Goal: Transaction & Acquisition: Purchase product/service

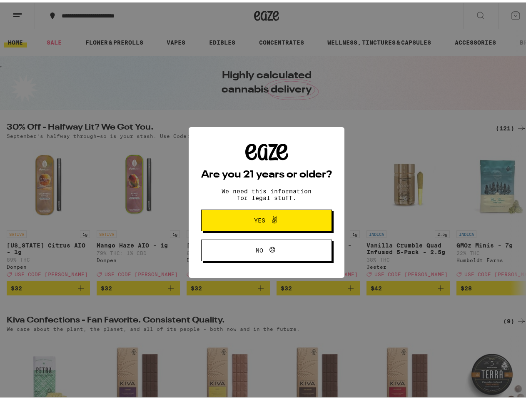
click at [263, 200] on div "Are you 21 years or older? We need this information for legal stuff. Yes No" at bounding box center [266, 200] width 131 height 118
click at [265, 219] on span at bounding box center [272, 217] width 14 height 11
